Goal: Task Accomplishment & Management: Manage account settings

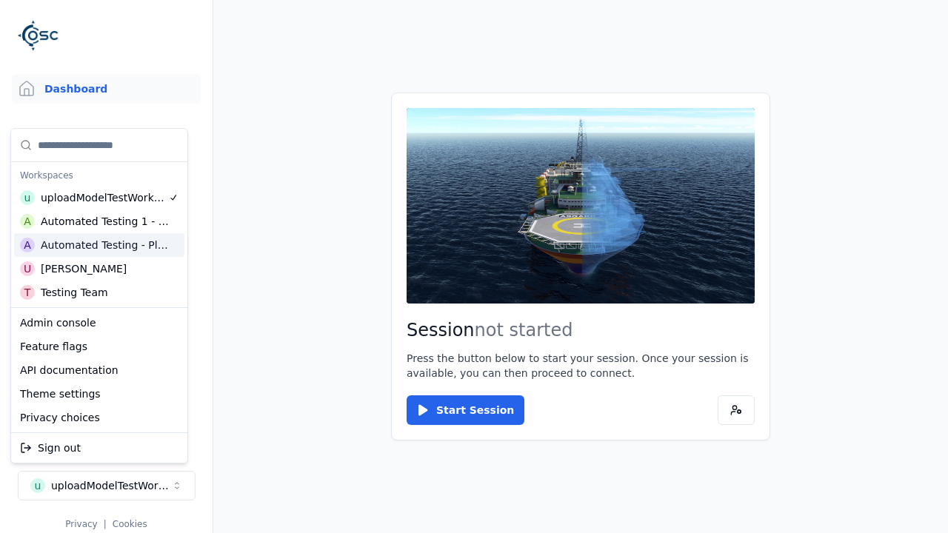
click at [99, 245] on div "Automated Testing - Playwright" at bounding box center [105, 245] width 128 height 15
click at [474, 267] on html "Support Dashboard Assets 3D Models Scenes Datasets Recordings Support Documenta…" at bounding box center [474, 266] width 948 height 533
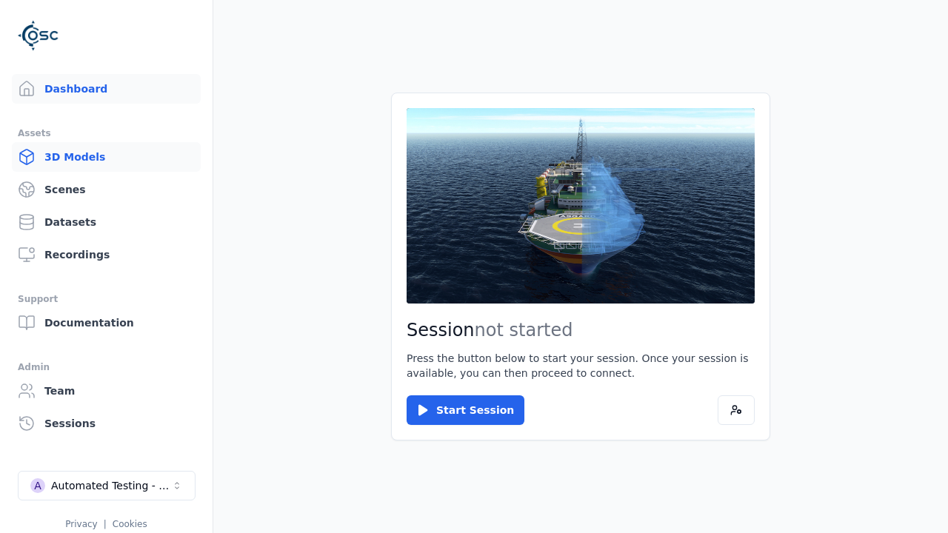
click at [106, 157] on link "3D Models" at bounding box center [106, 157] width 189 height 30
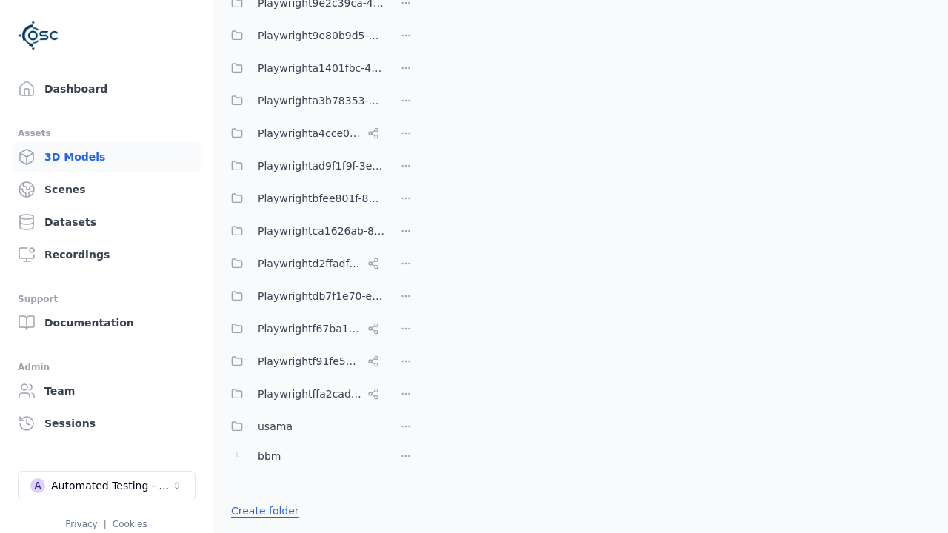
click at [261, 511] on link "Create folder" at bounding box center [265, 511] width 68 height 15
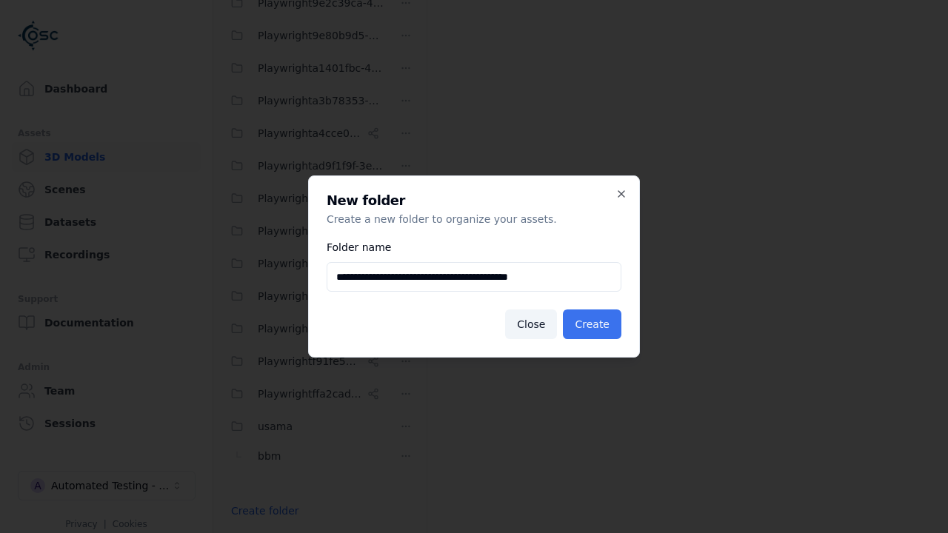
type input "**********"
click at [594, 324] on button "Create" at bounding box center [592, 325] width 58 height 30
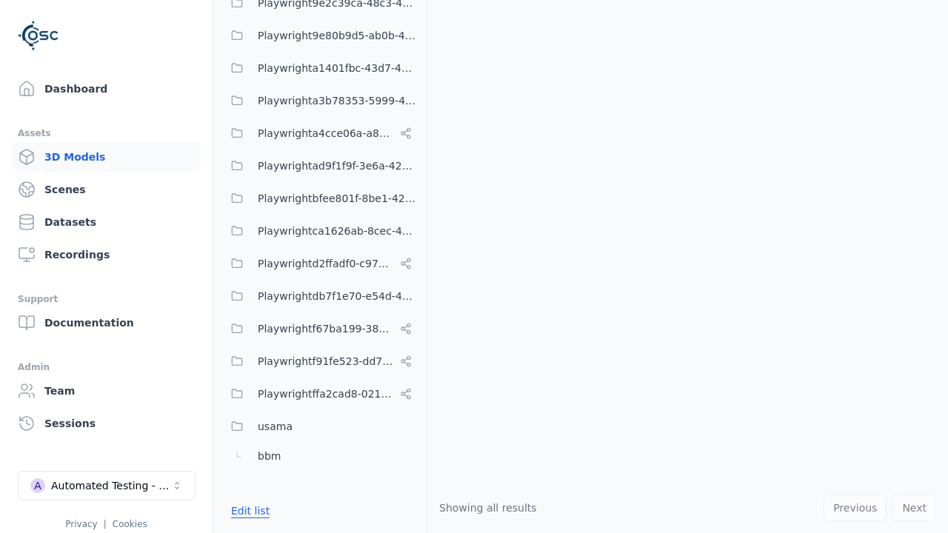
click at [247, 511] on button "Edit list" at bounding box center [250, 511] width 56 height 27
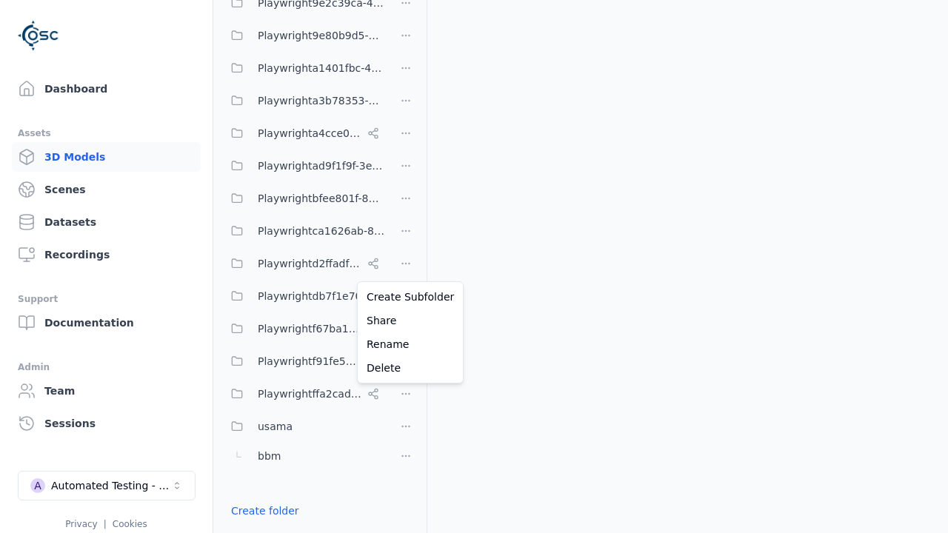
click at [406, 267] on html "Support Dashboard Assets 3D Models Scenes Datasets Recordings Support Documenta…" at bounding box center [474, 266] width 948 height 533
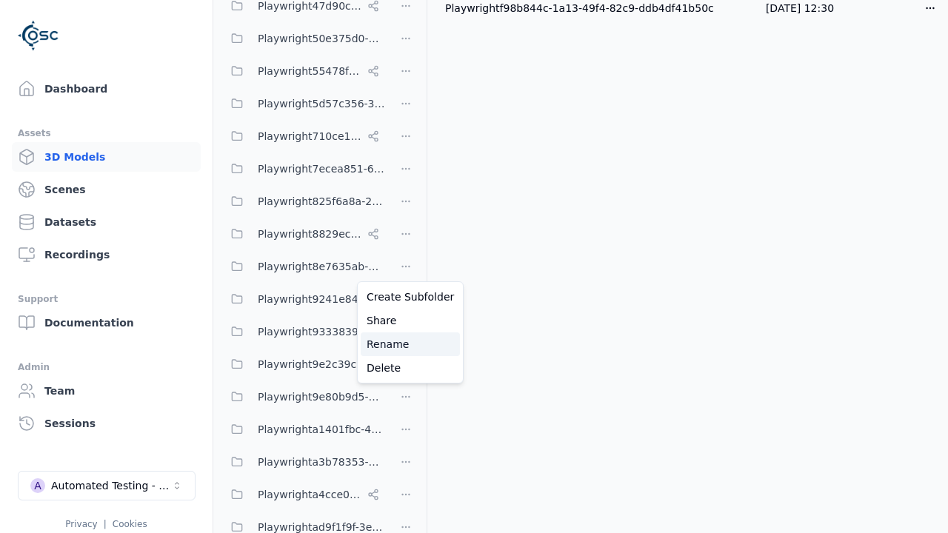
click at [405, 344] on div "Rename" at bounding box center [410, 344] width 99 height 24
